Goal: Complete application form

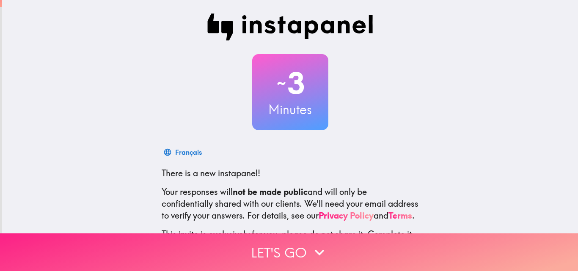
click at [312, 248] on icon "button" at bounding box center [319, 252] width 19 height 19
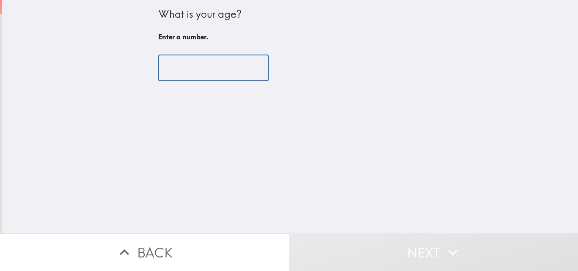
click at [179, 64] on input "number" at bounding box center [213, 68] width 110 height 26
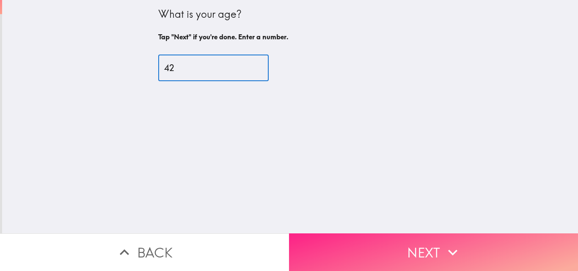
type input "42"
click at [449, 250] on icon "button" at bounding box center [452, 253] width 9 height 6
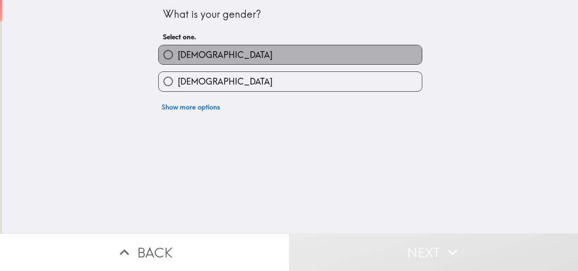
click at [191, 58] on span "[DEMOGRAPHIC_DATA]" at bounding box center [225, 55] width 95 height 12
click at [178, 58] on input "[DEMOGRAPHIC_DATA]" at bounding box center [168, 54] width 19 height 19
radio input "true"
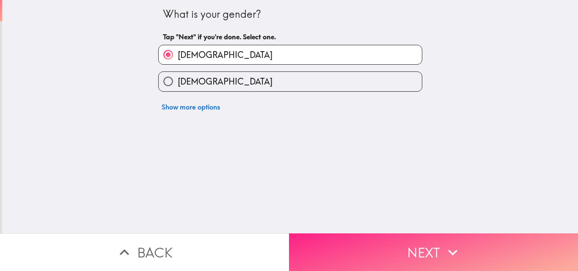
click at [427, 244] on button "Next" at bounding box center [433, 253] width 289 height 38
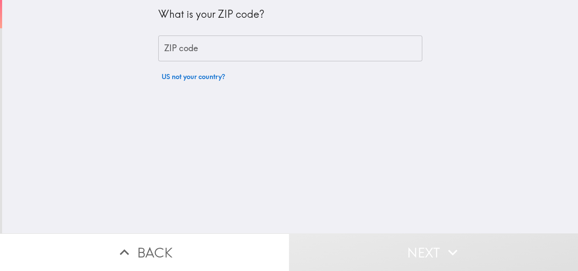
click at [228, 54] on input "ZIP code" at bounding box center [290, 49] width 264 height 26
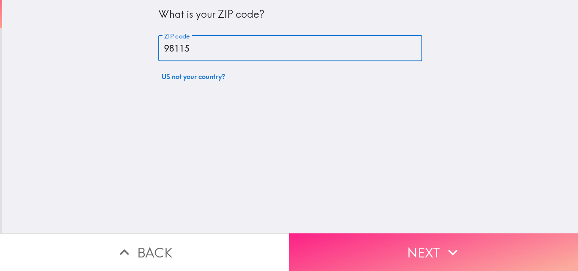
type input "98115"
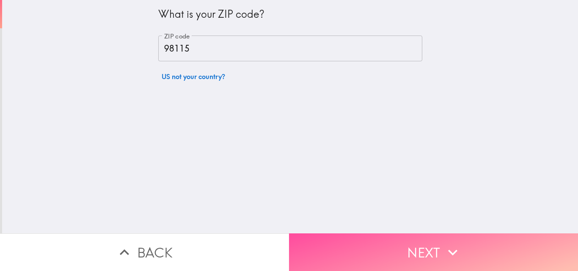
click at [408, 236] on button "Next" at bounding box center [433, 253] width 289 height 38
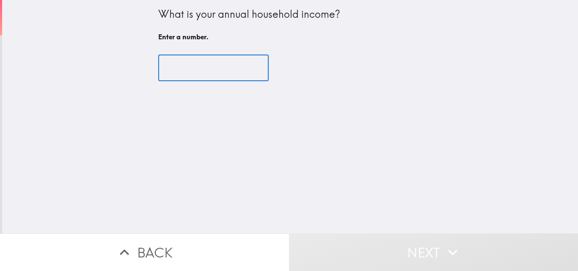
click at [188, 56] on input "number" at bounding box center [213, 68] width 110 height 26
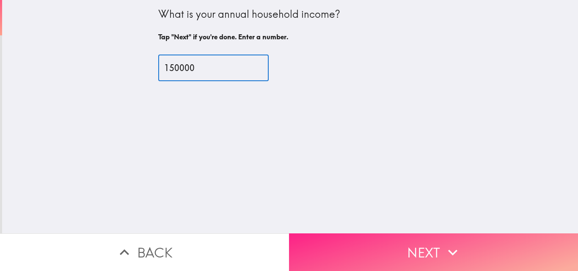
type input "150000"
click at [459, 247] on button "Next" at bounding box center [433, 253] width 289 height 38
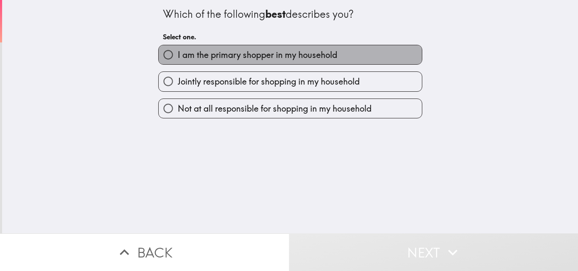
click at [233, 49] on span "I am the primary shopper in my household" at bounding box center [257, 55] width 159 height 12
click at [178, 49] on input "I am the primary shopper in my household" at bounding box center [168, 54] width 19 height 19
radio input "true"
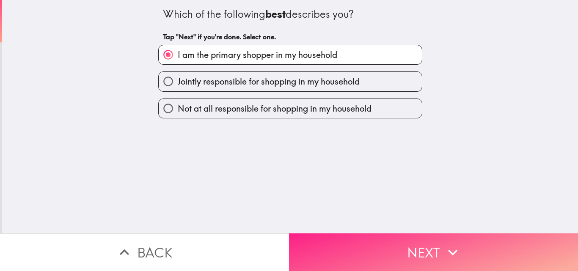
click at [401, 250] on button "Next" at bounding box center [433, 253] width 289 height 38
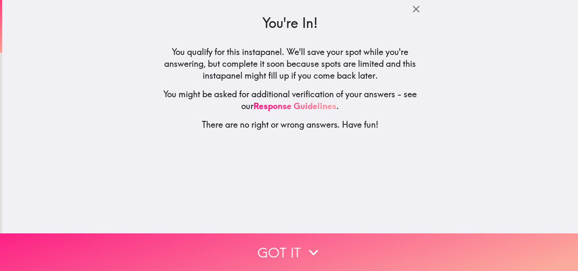
click at [297, 246] on button "Got it" at bounding box center [289, 253] width 578 height 38
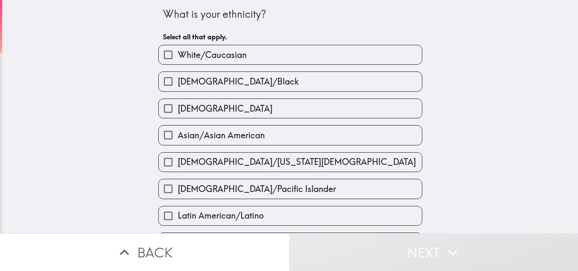
click at [244, 58] on label "White/Caucasian" at bounding box center [290, 54] width 263 height 19
click at [178, 58] on input "White/Caucasian" at bounding box center [168, 54] width 19 height 19
checkbox input "true"
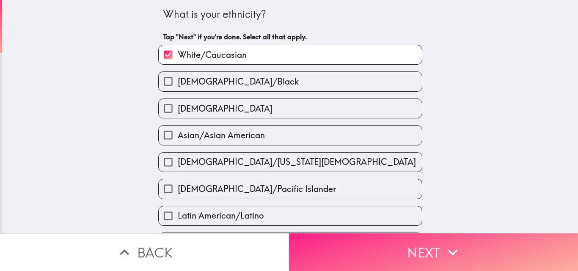
click at [366, 247] on button "Next" at bounding box center [433, 253] width 289 height 38
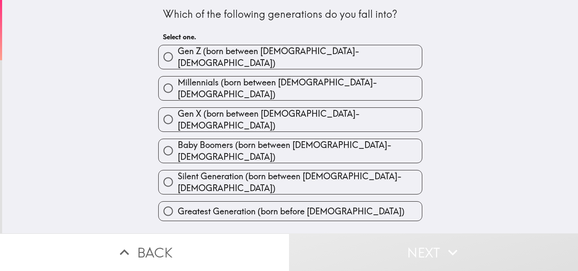
click at [234, 80] on span "Millennials (born between [DEMOGRAPHIC_DATA]-[DEMOGRAPHIC_DATA])" at bounding box center [300, 89] width 244 height 24
click at [178, 80] on input "Millennials (born between [DEMOGRAPHIC_DATA]-[DEMOGRAPHIC_DATA])" at bounding box center [168, 88] width 19 height 19
radio input "true"
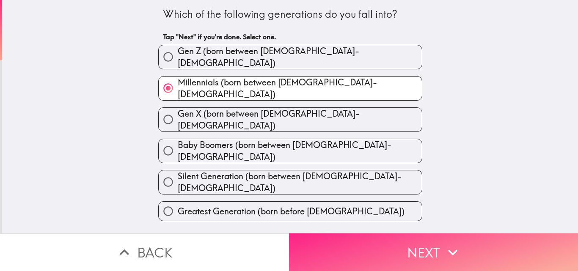
click at [411, 244] on button "Next" at bounding box center [433, 253] width 289 height 38
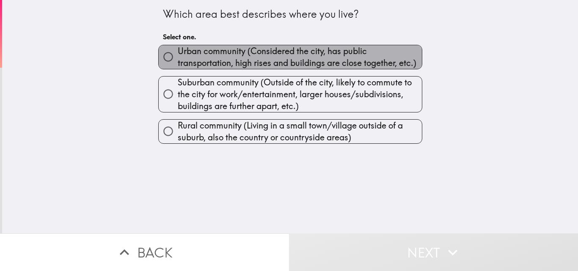
click at [212, 51] on span "Urban community (Considered the city, has public transportation, high rises and…" at bounding box center [300, 57] width 244 height 24
click at [178, 51] on input "Urban community (Considered the city, has public transportation, high rises and…" at bounding box center [168, 56] width 19 height 19
radio input "true"
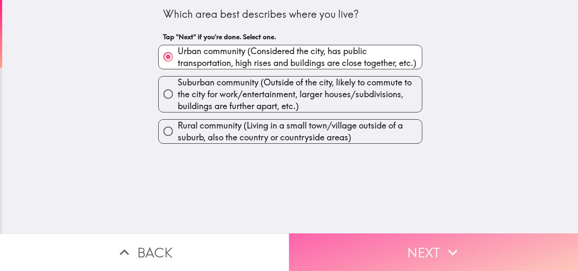
click at [419, 246] on button "Next" at bounding box center [433, 253] width 289 height 38
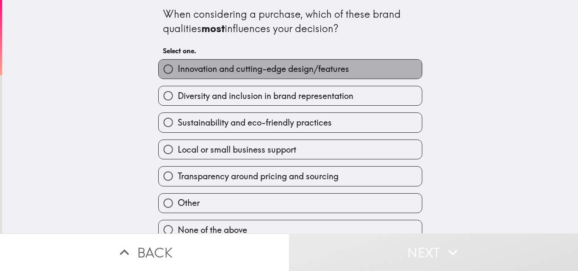
click at [241, 71] on span "Innovation and cutting-edge design/features" at bounding box center [263, 69] width 171 height 12
click at [178, 71] on input "Innovation and cutting-edge design/features" at bounding box center [168, 69] width 19 height 19
radio input "true"
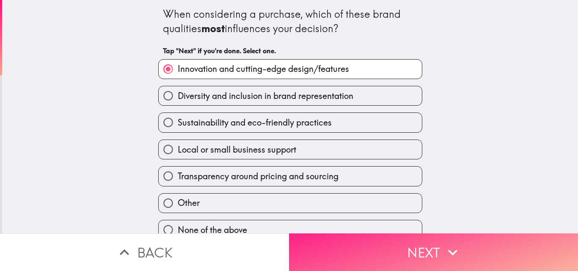
click at [454, 244] on icon "button" at bounding box center [452, 252] width 19 height 19
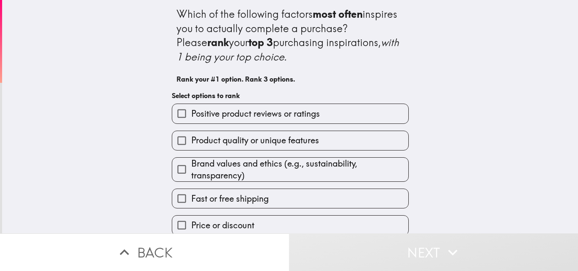
click at [253, 110] on span "Positive product reviews or ratings" at bounding box center [255, 114] width 129 height 12
click at [191, 110] on input "Positive product reviews or ratings" at bounding box center [181, 113] width 19 height 19
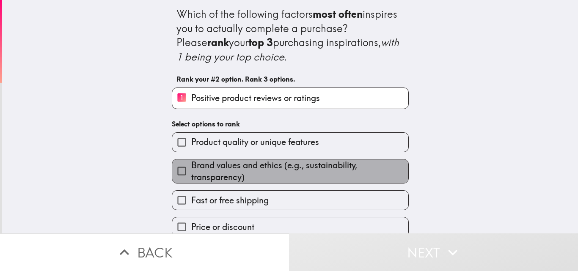
click at [252, 166] on span "Brand values and ethics (e.g., sustainability, transparency)" at bounding box center [299, 171] width 217 height 24
click at [191, 166] on input "Brand values and ethics (e.g., sustainability, transparency)" at bounding box center [181, 171] width 19 height 19
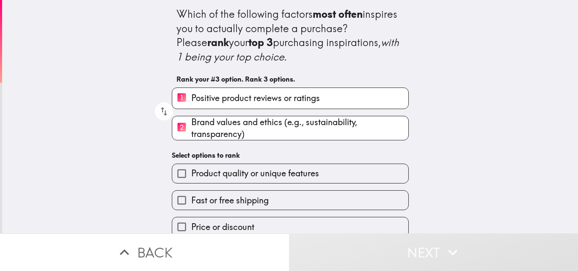
click at [247, 138] on span "Brand values and ethics (e.g., sustainability, transparency)" at bounding box center [299, 128] width 217 height 24
click at [191, 138] on input "2 Brand values and ethics (e.g., sustainability, transparency)" at bounding box center [181, 128] width 19 height 21
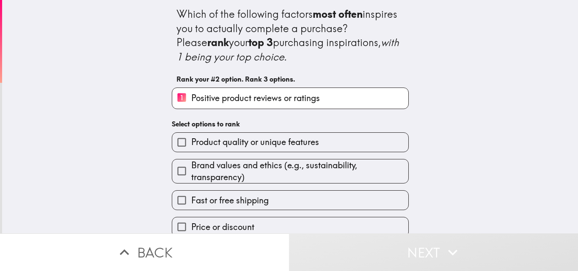
click at [246, 171] on span "Brand values and ethics (e.g., sustainability, transparency)" at bounding box center [299, 171] width 217 height 24
click at [191, 171] on input "Brand values and ethics (e.g., sustainability, transparency)" at bounding box center [181, 171] width 19 height 19
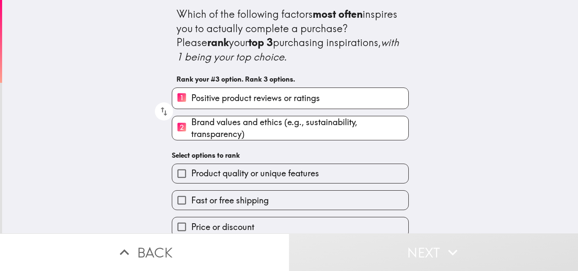
click at [253, 142] on div "Which of the following factors most often inspires you to actually complete a p…" at bounding box center [290, 145] width 271 height 291
click at [279, 174] on span "Product quality or unique features" at bounding box center [255, 174] width 128 height 12
click at [191, 174] on input "Product quality or unique features" at bounding box center [181, 173] width 19 height 19
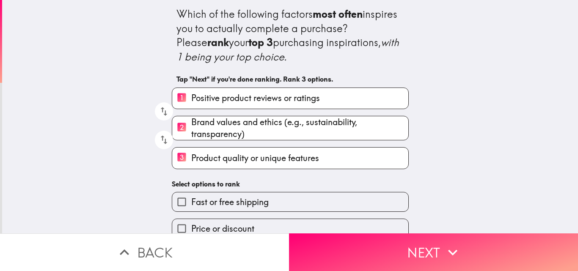
scroll to position [42, 0]
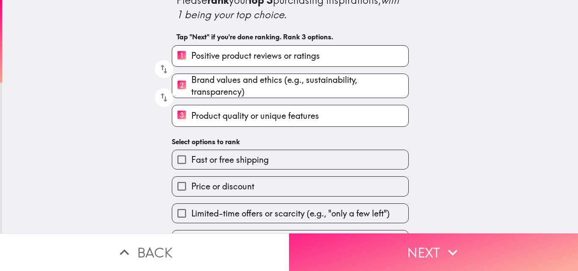
click at [474, 244] on button "Next" at bounding box center [433, 253] width 289 height 38
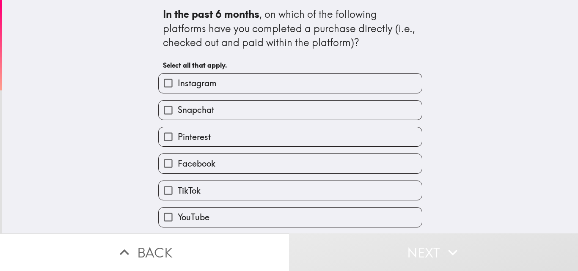
click at [222, 85] on label "Instagram" at bounding box center [290, 83] width 263 height 19
click at [178, 85] on input "Instagram" at bounding box center [168, 83] width 19 height 19
checkbox input "true"
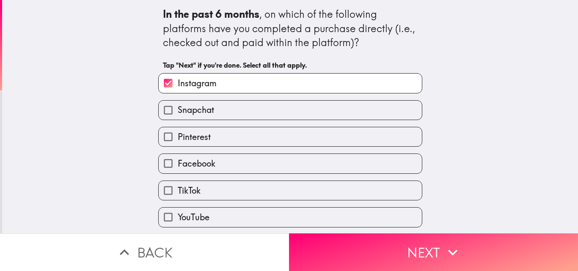
click at [203, 117] on label "Snapchat" at bounding box center [290, 110] width 263 height 19
click at [178, 117] on input "Snapchat" at bounding box center [168, 110] width 19 height 19
checkbox input "true"
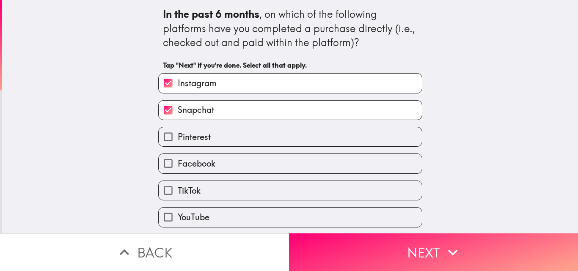
click at [209, 164] on span "Facebook" at bounding box center [197, 164] width 38 height 12
click at [178, 164] on input "Facebook" at bounding box center [168, 163] width 19 height 19
checkbox input "true"
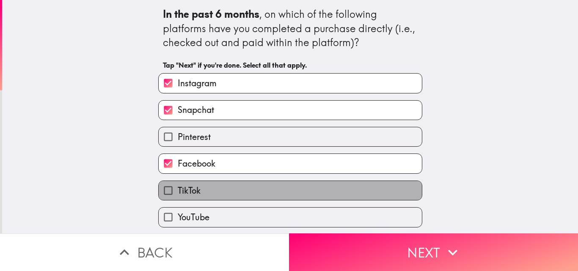
click at [203, 195] on label "TikTok" at bounding box center [290, 190] width 263 height 19
click at [178, 195] on input "TikTok" at bounding box center [168, 190] width 19 height 19
checkbox input "true"
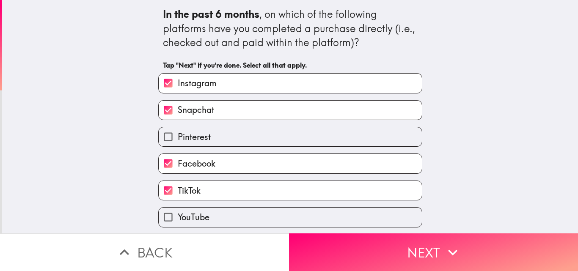
click at [206, 217] on label "YouTube" at bounding box center [290, 217] width 263 height 19
click at [178, 217] on input "YouTube" at bounding box center [168, 217] width 19 height 19
checkbox input "true"
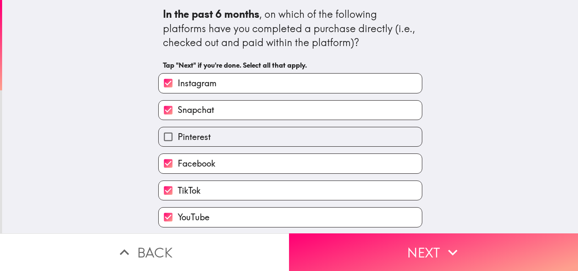
scroll to position [27, 0]
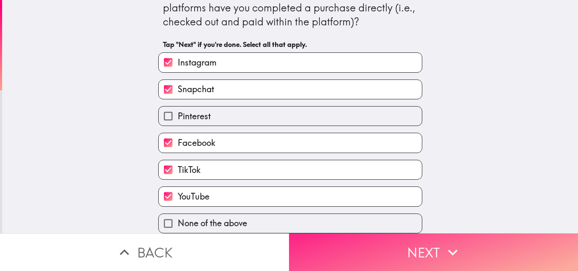
click at [409, 244] on button "Next" at bounding box center [433, 253] width 289 height 38
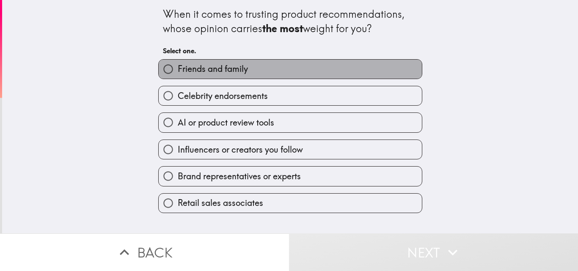
click at [224, 65] on span "Friends and family" at bounding box center [213, 69] width 70 height 12
click at [178, 65] on input "Friends and family" at bounding box center [168, 69] width 19 height 19
radio input "true"
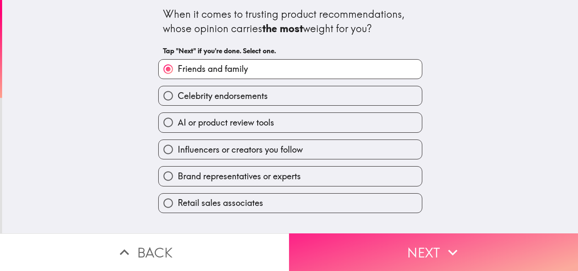
click at [419, 251] on button "Next" at bounding box center [433, 253] width 289 height 38
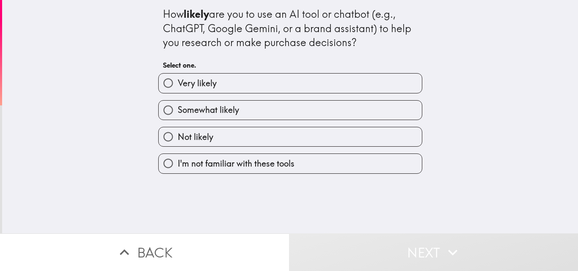
click at [255, 88] on label "Very likely" at bounding box center [290, 83] width 263 height 19
click at [178, 88] on input "Very likely" at bounding box center [168, 83] width 19 height 19
radio input "true"
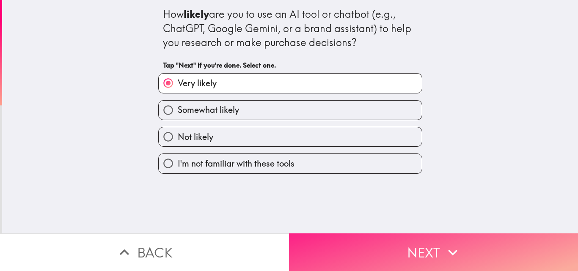
click at [401, 238] on button "Next" at bounding box center [433, 253] width 289 height 38
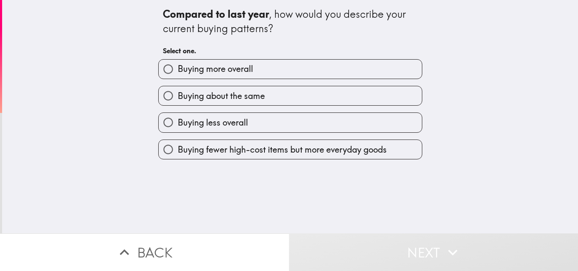
click at [210, 69] on span "Buying more overall" at bounding box center [215, 69] width 75 height 12
click at [178, 69] on input "Buying more overall" at bounding box center [168, 69] width 19 height 19
radio input "true"
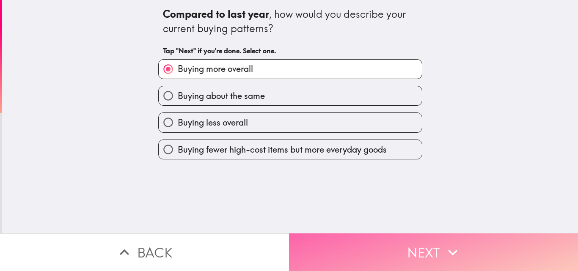
click at [438, 259] on button "Next" at bounding box center [433, 253] width 289 height 38
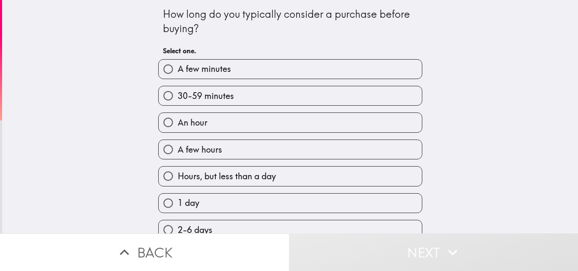
click at [221, 99] on span "30-59 minutes" at bounding box center [206, 96] width 56 height 12
click at [178, 99] on input "30-59 minutes" at bounding box center [168, 95] width 19 height 19
radio input "true"
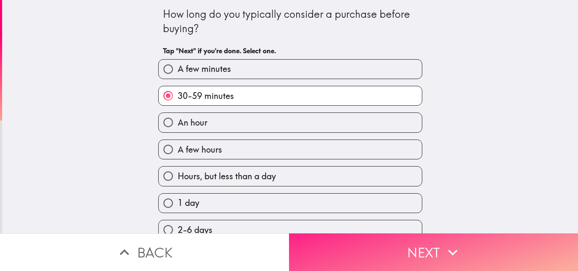
click at [427, 244] on button "Next" at bounding box center [433, 253] width 289 height 38
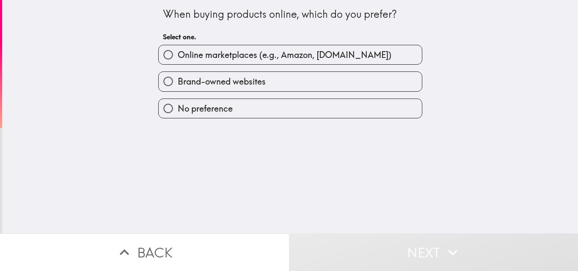
click at [225, 52] on span "Online marketplaces (e.g., Amazon, [DOMAIN_NAME])" at bounding box center [285, 55] width 214 height 12
click at [178, 52] on input "Online marketplaces (e.g., Amazon, [DOMAIN_NAME])" at bounding box center [168, 54] width 19 height 19
radio input "true"
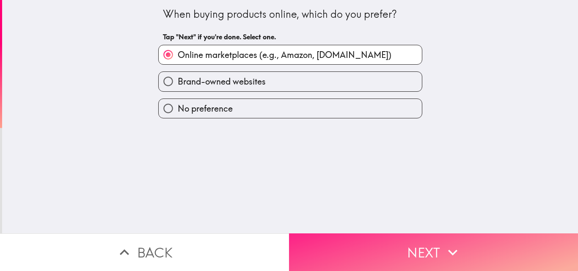
click at [426, 248] on button "Next" at bounding box center [433, 253] width 289 height 38
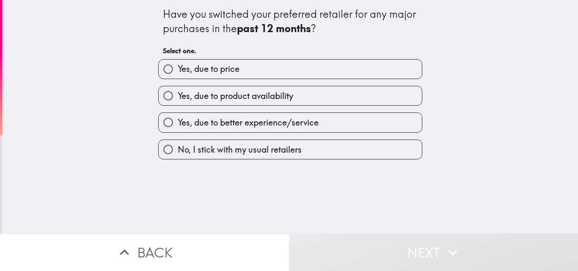
click at [268, 71] on label "Yes, due to price" at bounding box center [290, 69] width 263 height 19
click at [178, 71] on input "Yes, due to price" at bounding box center [168, 69] width 19 height 19
radio input "true"
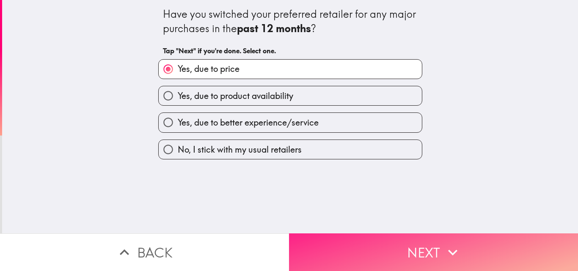
click at [382, 244] on button "Next" at bounding box center [433, 253] width 289 height 38
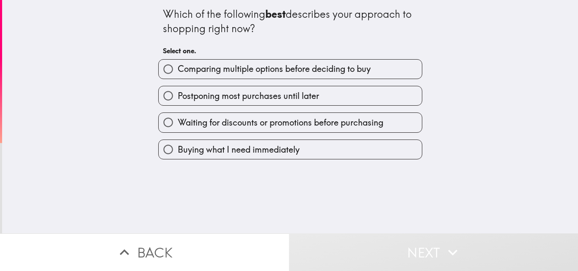
click at [228, 70] on span "Comparing multiple options before deciding to buy" at bounding box center [274, 69] width 193 height 12
click at [178, 70] on input "Comparing multiple options before deciding to buy" at bounding box center [168, 69] width 19 height 19
radio input "true"
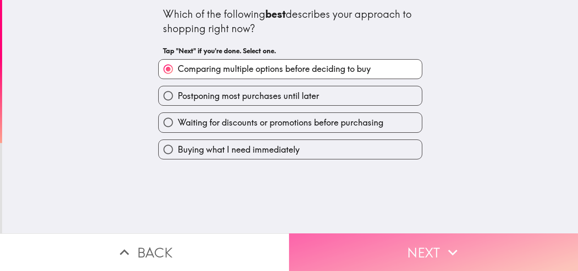
click at [404, 246] on button "Next" at bounding box center [433, 253] width 289 height 38
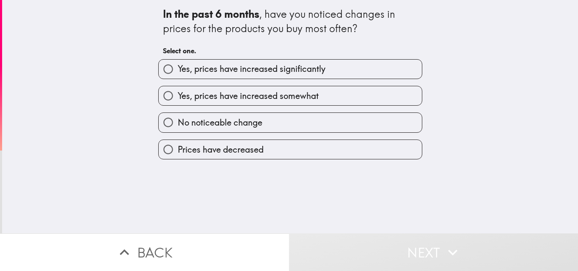
click at [225, 76] on label "Yes, prices have increased significantly" at bounding box center [290, 69] width 263 height 19
click at [178, 76] on input "Yes, prices have increased significantly" at bounding box center [168, 69] width 19 height 19
radio input "true"
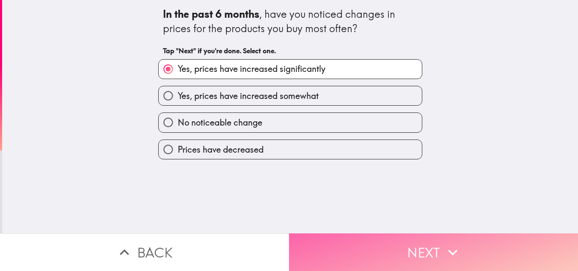
click at [368, 248] on button "Next" at bounding box center [433, 253] width 289 height 38
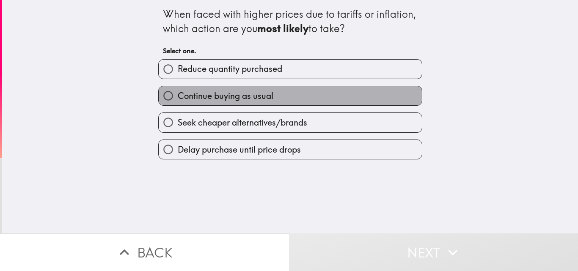
click at [259, 97] on span "Continue buying as usual" at bounding box center [226, 96] width 96 height 12
click at [178, 97] on input "Continue buying as usual" at bounding box center [168, 95] width 19 height 19
radio input "true"
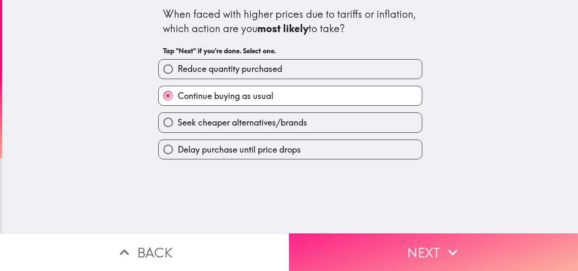
click at [404, 244] on button "Next" at bounding box center [433, 253] width 289 height 38
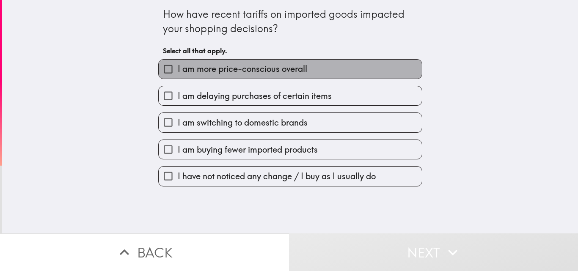
click at [214, 70] on span "I am more price-conscious overall" at bounding box center [242, 69] width 129 height 12
click at [178, 70] on input "I am more price-conscious overall" at bounding box center [168, 69] width 19 height 19
checkbox input "true"
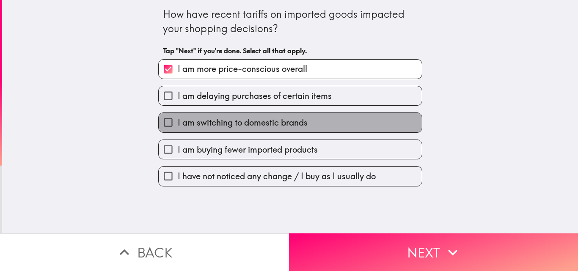
click at [248, 129] on label "I am switching to domestic brands" at bounding box center [290, 122] width 263 height 19
click at [178, 129] on input "I am switching to domestic brands" at bounding box center [168, 122] width 19 height 19
checkbox input "true"
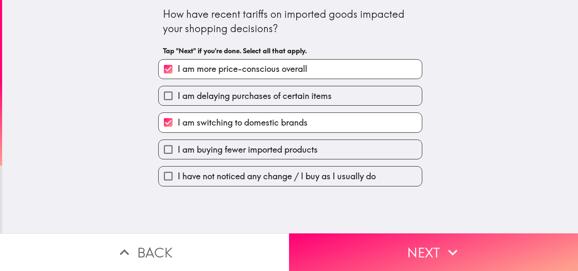
click at [266, 148] on span "I am buying fewer imported products" at bounding box center [248, 150] width 140 height 12
click at [178, 148] on input "I am buying fewer imported products" at bounding box center [168, 149] width 19 height 19
checkbox input "true"
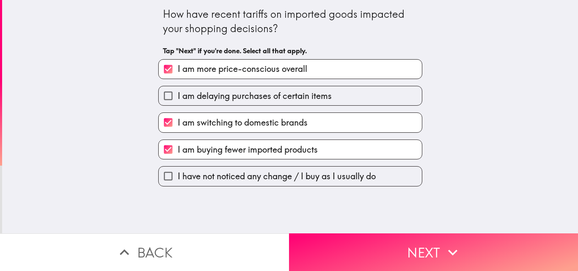
click at [215, 99] on span "I am delaying purchases of certain items" at bounding box center [255, 96] width 154 height 12
click at [178, 99] on input "I am delaying purchases of certain items" at bounding box center [168, 95] width 19 height 19
checkbox input "true"
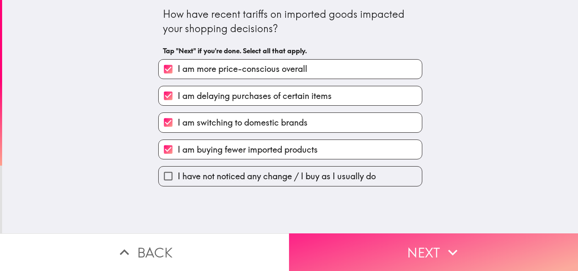
click at [368, 250] on button "Next" at bounding box center [433, 253] width 289 height 38
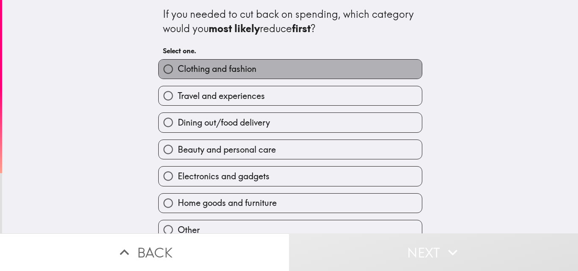
click at [235, 70] on span "Clothing and fashion" at bounding box center [217, 69] width 79 height 12
click at [178, 70] on input "Clothing and fashion" at bounding box center [168, 69] width 19 height 19
radio input "true"
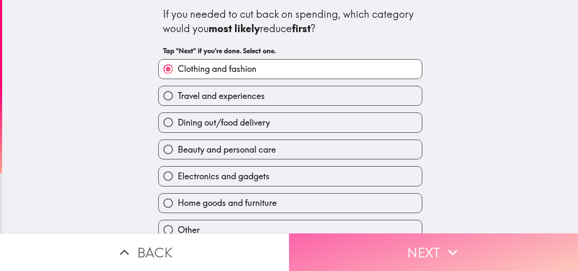
click at [443, 243] on icon "button" at bounding box center [452, 252] width 19 height 19
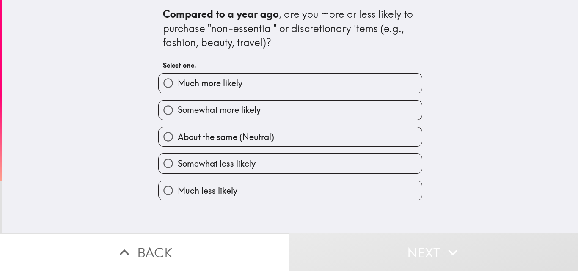
click at [235, 81] on span "Much more likely" at bounding box center [210, 83] width 65 height 12
click at [178, 81] on input "Much more likely" at bounding box center [168, 83] width 19 height 19
radio input "true"
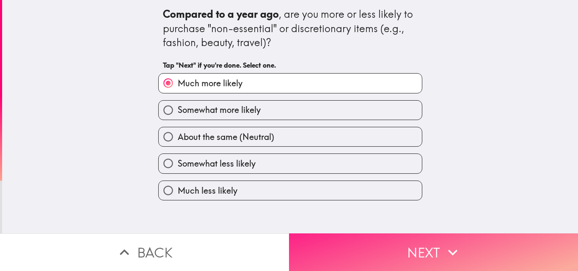
click at [467, 246] on button "Next" at bounding box center [433, 253] width 289 height 38
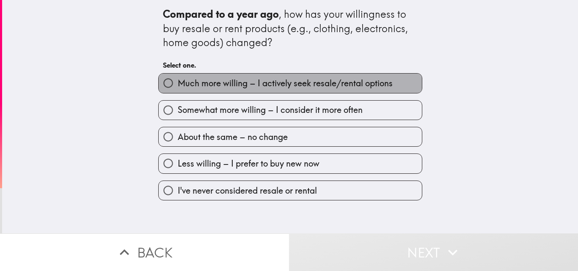
click at [210, 80] on span "Much more willing – I actively seek resale/rental options" at bounding box center [285, 83] width 215 height 12
click at [178, 80] on input "Much more willing – I actively seek resale/rental options" at bounding box center [168, 83] width 19 height 19
radio input "true"
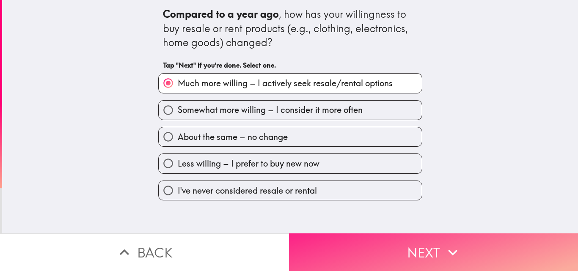
click at [434, 256] on button "Next" at bounding box center [433, 253] width 289 height 38
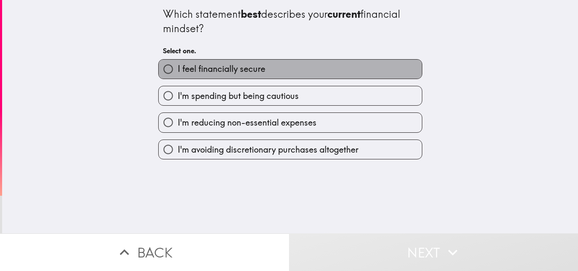
click at [233, 71] on span "I feel financially secure" at bounding box center [222, 69] width 88 height 12
click at [178, 71] on input "I feel financially secure" at bounding box center [168, 69] width 19 height 19
radio input "true"
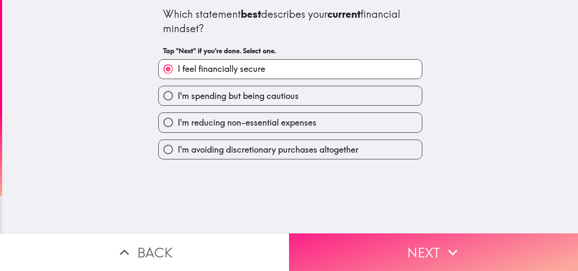
click at [458, 243] on icon "button" at bounding box center [452, 252] width 19 height 19
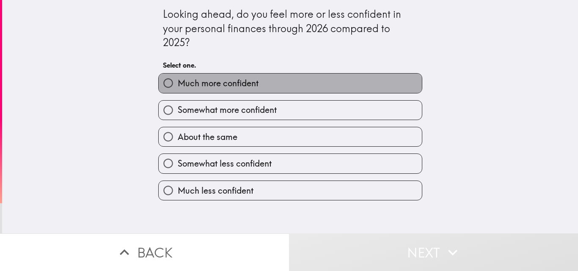
click at [263, 83] on label "Much more confident" at bounding box center [290, 83] width 263 height 19
click at [178, 83] on input "Much more confident" at bounding box center [168, 83] width 19 height 19
radio input "true"
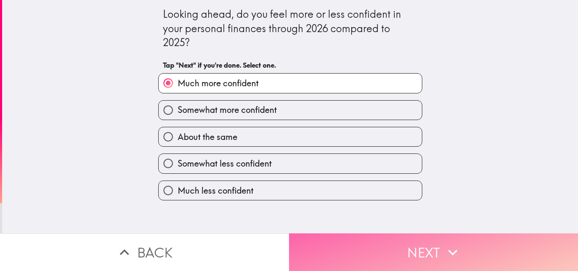
click at [451, 254] on icon "button" at bounding box center [452, 252] width 19 height 19
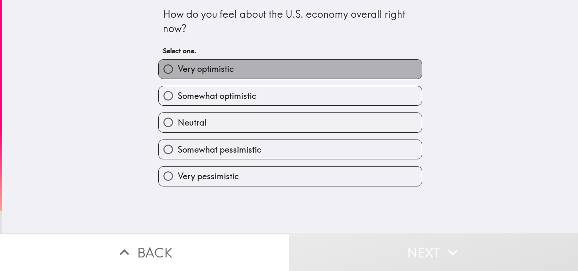
click at [219, 67] on span "Very optimistic" at bounding box center [206, 69] width 56 height 12
click at [178, 67] on input "Very optimistic" at bounding box center [168, 69] width 19 height 19
radio input "true"
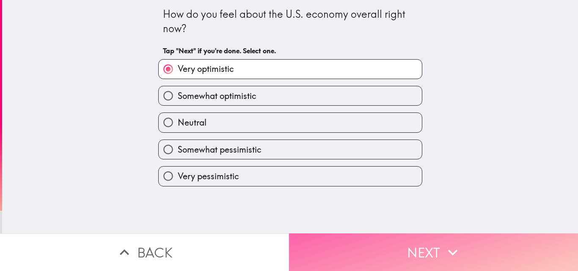
click at [408, 247] on button "Next" at bounding box center [433, 253] width 289 height 38
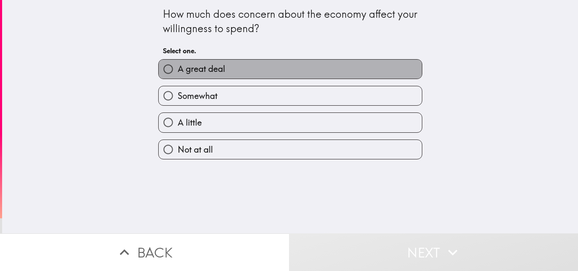
click at [221, 71] on label "A great deal" at bounding box center [290, 69] width 263 height 19
click at [178, 71] on input "A great deal" at bounding box center [168, 69] width 19 height 19
radio input "true"
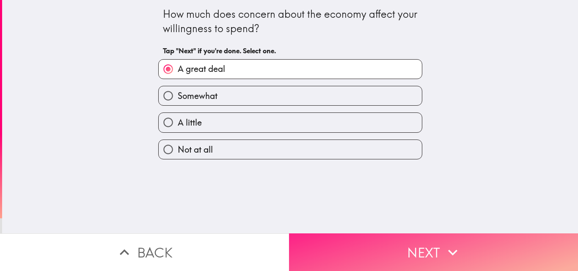
click at [476, 253] on button "Next" at bounding box center [433, 253] width 289 height 38
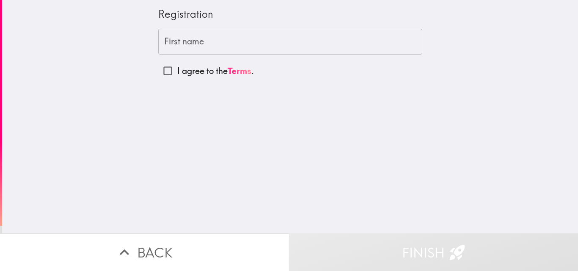
click at [203, 41] on input "First name" at bounding box center [290, 42] width 264 height 26
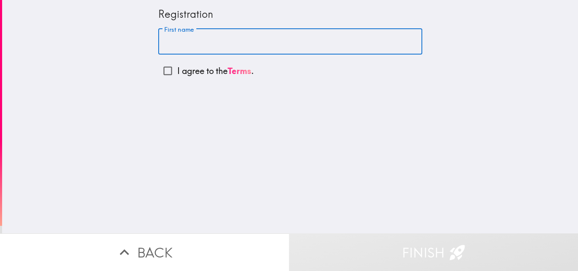
type input "[PERSON_NAME]"
click at [162, 68] on input "I agree to the Terms ." at bounding box center [167, 70] width 19 height 19
checkbox input "true"
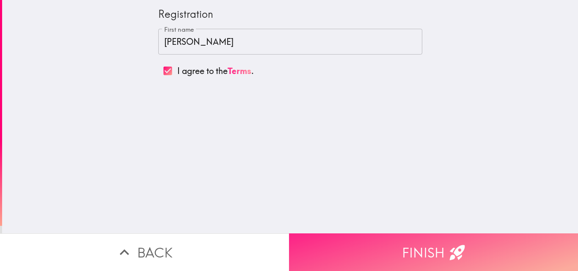
click at [408, 255] on button "Finish" at bounding box center [433, 253] width 289 height 38
